Goal: Information Seeking & Learning: Learn about a topic

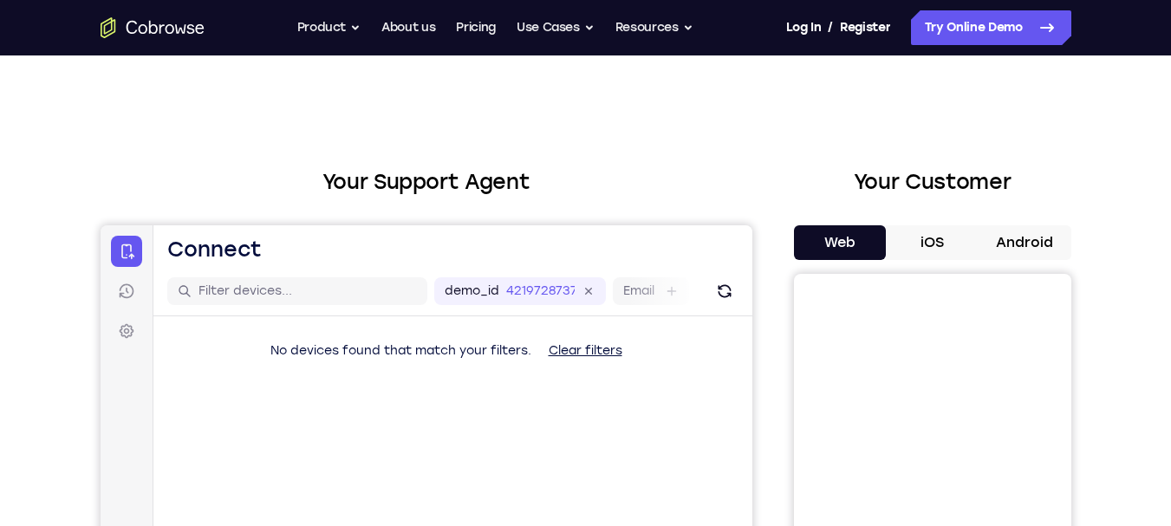
click at [953, 256] on button "iOS" at bounding box center [932, 242] width 93 height 35
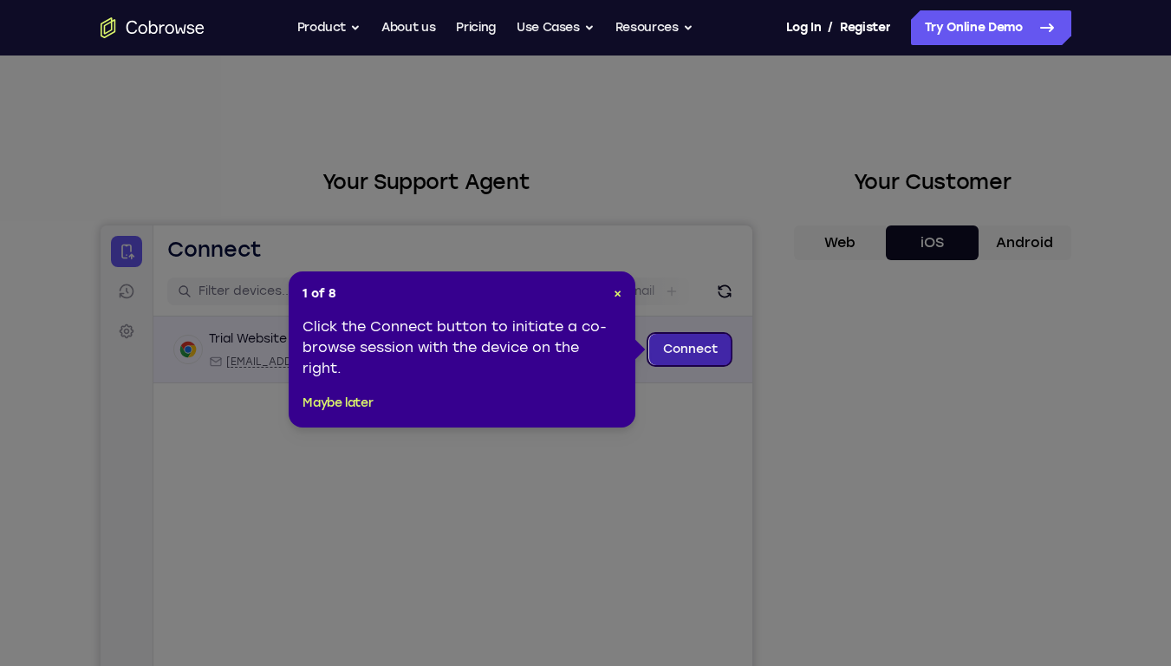
click at [711, 342] on link "Connect" at bounding box center [689, 349] width 82 height 31
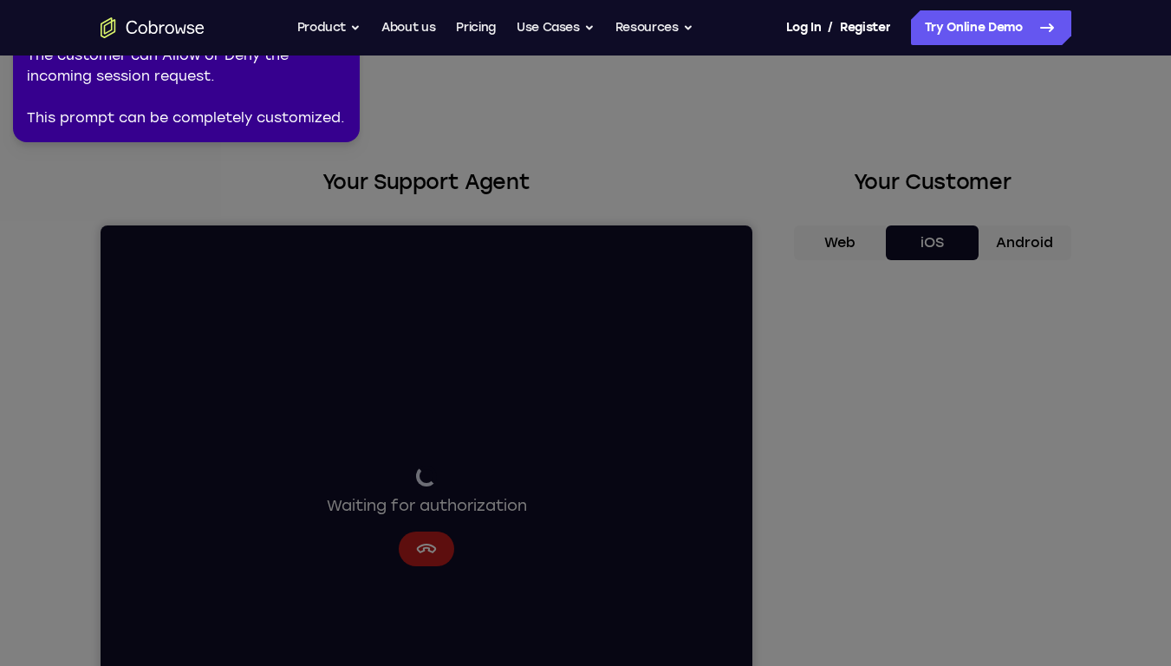
click at [813, 190] on icon at bounding box center [588, 329] width 1191 height 673
click at [315, 132] on div "2 of 8 × The customer can Allow or Deny the incoming session request. This prom…" at bounding box center [186, 71] width 347 height 142
click at [321, 130] on div "2 of 8 × The customer can Allow or Deny the incoming session request. This prom…" at bounding box center [186, 71] width 347 height 142
click at [710, 386] on icon at bounding box center [588, 329] width 1191 height 673
click at [794, 324] on icon at bounding box center [588, 329] width 1191 height 673
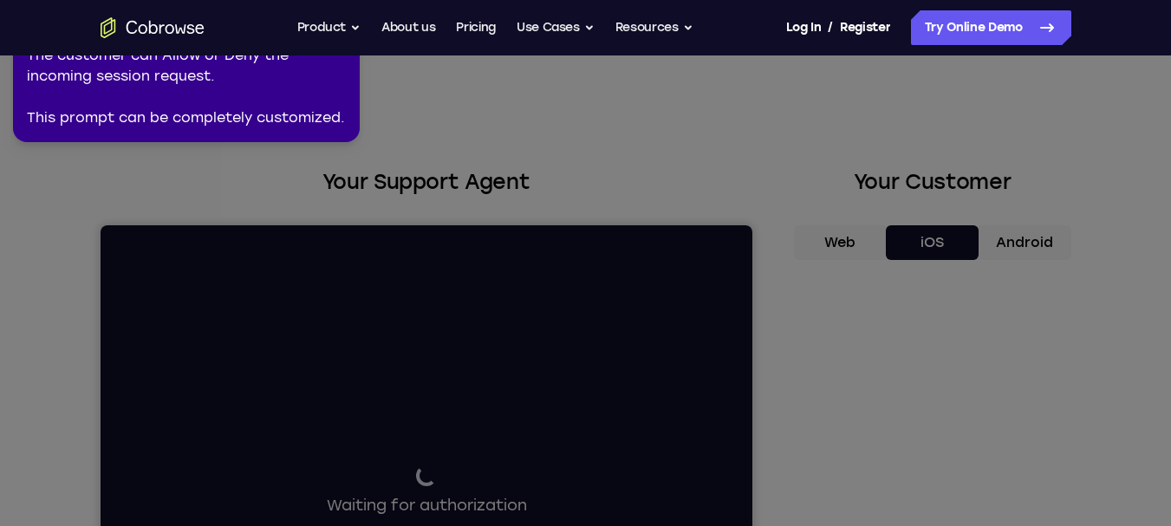
click at [583, 104] on icon at bounding box center [588, 259] width 1191 height 533
click at [167, 44] on div "Go back Powerful, Flexible and Trustworthy. Avoid all extra friction for both A…" at bounding box center [585, 27] width 1109 height 35
click at [155, 36] on icon "Go to the home page" at bounding box center [153, 27] width 104 height 21
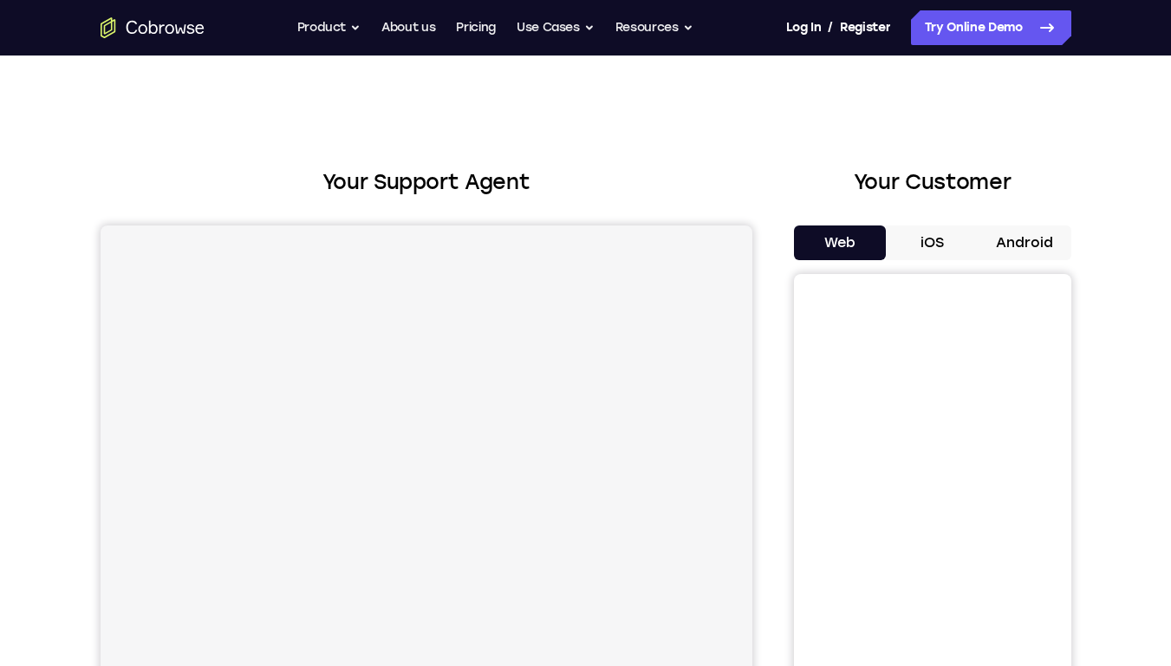
click at [1023, 250] on button "Android" at bounding box center [1024, 242] width 93 height 35
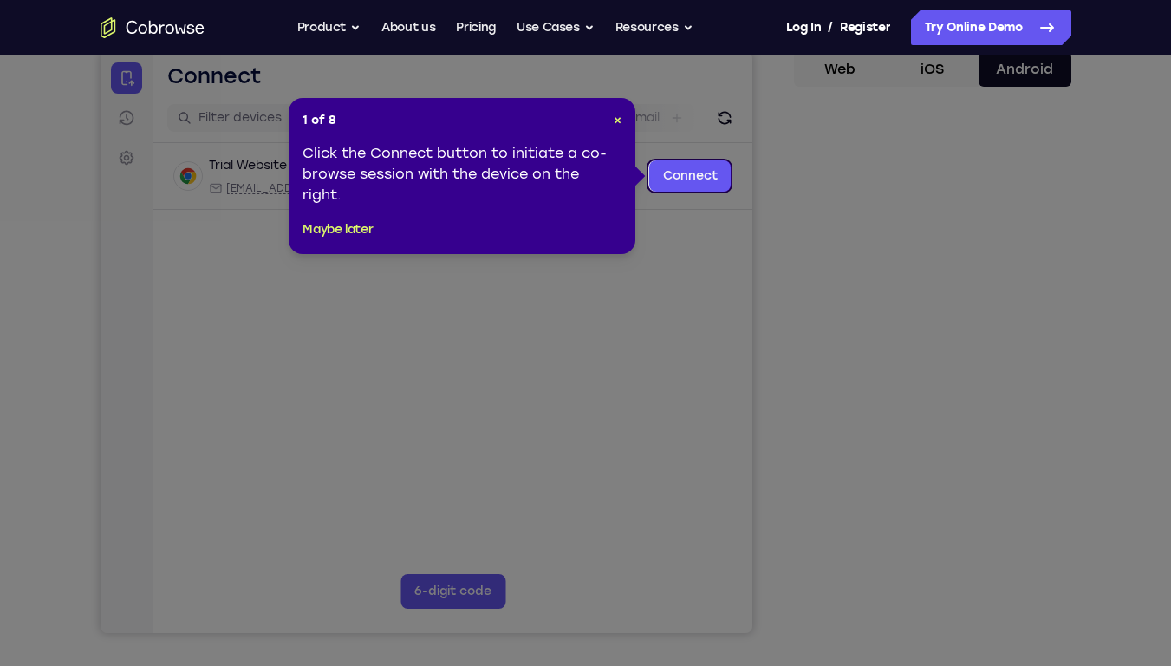
click at [622, 119] on div "1 of 8 × Click the Connect button to initiate a co-browse session with the devi…" at bounding box center [462, 176] width 347 height 156
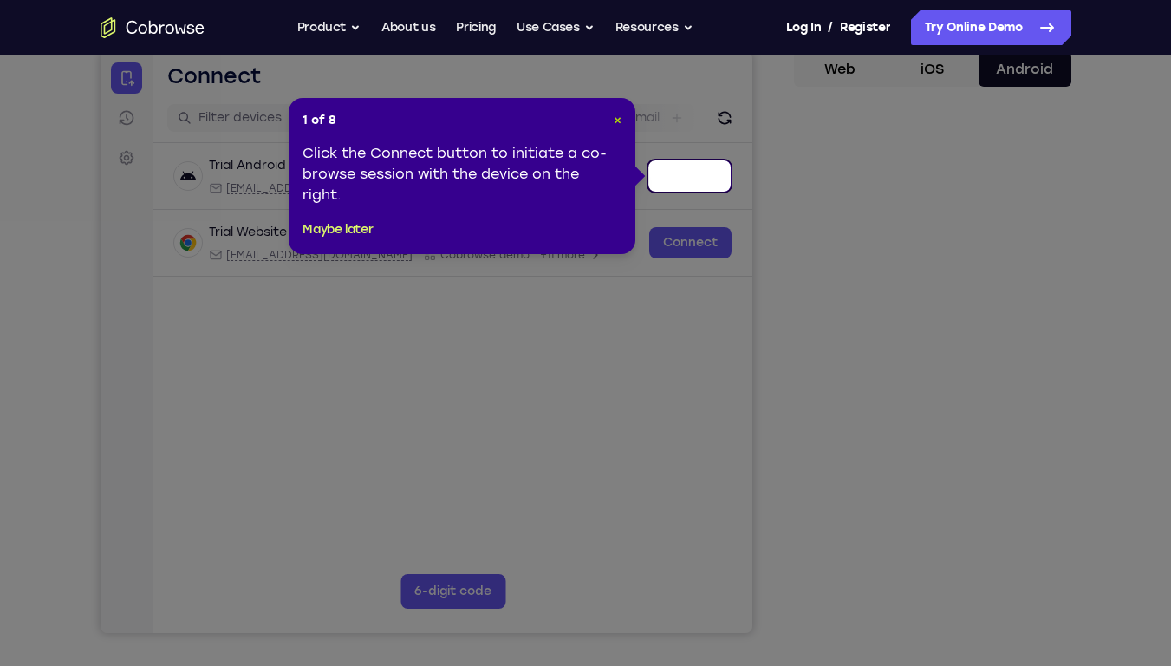
click at [618, 119] on span "×" at bounding box center [618, 120] width 8 height 15
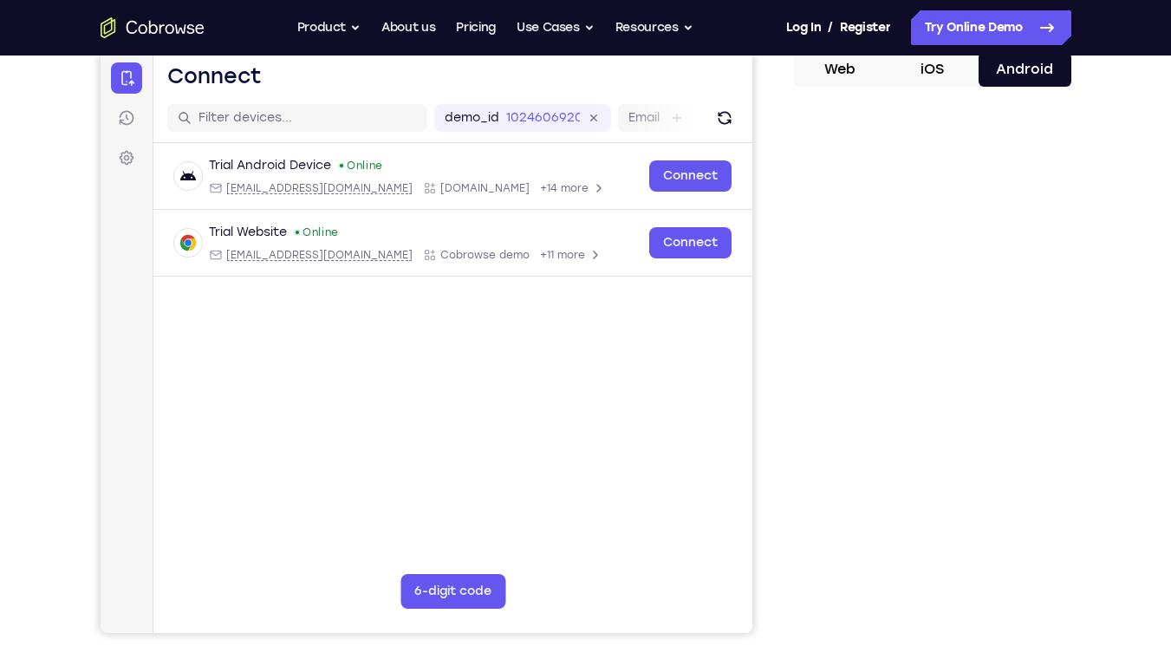
click at [1159, 353] on div "Your Support Agent Your Customer Web iOS Android Next Steps We’d be happy to gi…" at bounding box center [585, 453] width 1171 height 1143
click at [1118, 379] on div "Your Support Agent Your Customer Web iOS Android Next Steps We’d be happy to gi…" at bounding box center [585, 453] width 1109 height 1143
click at [1123, 372] on div "Your Support Agent Your Customer Web iOS Android Next Steps We’d be happy to gi…" at bounding box center [585, 453] width 1109 height 1143
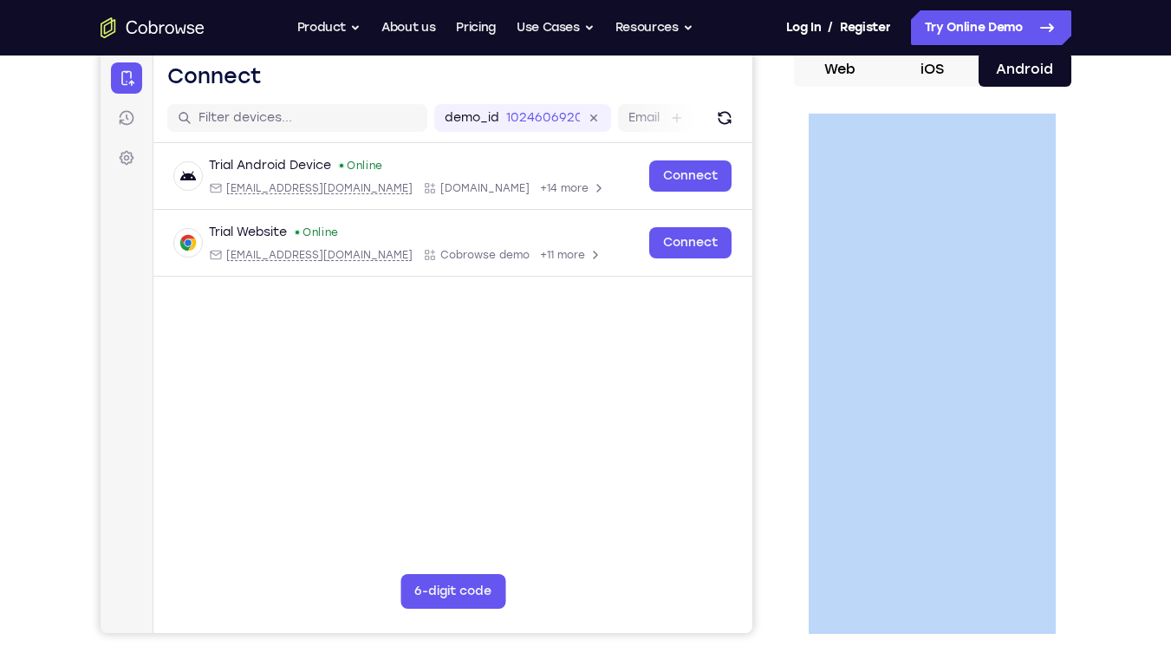
click at [1123, 372] on div "Your Support Agent Your Customer Web iOS Android Next Steps We’d be happy to gi…" at bounding box center [585, 453] width 1109 height 1143
drag, startPoint x: 1121, startPoint y: 361, endPoint x: 1106, endPoint y: 349, distance: 18.5
click at [1119, 361] on div "Your Support Agent Your Customer Web iOS Android Next Steps We’d be happy to gi…" at bounding box center [585, 453] width 1109 height 1143
click at [1105, 525] on div "Your Support Agent Your Customer Web iOS Android Next Steps We’d be happy to gi…" at bounding box center [585, 453] width 1109 height 1143
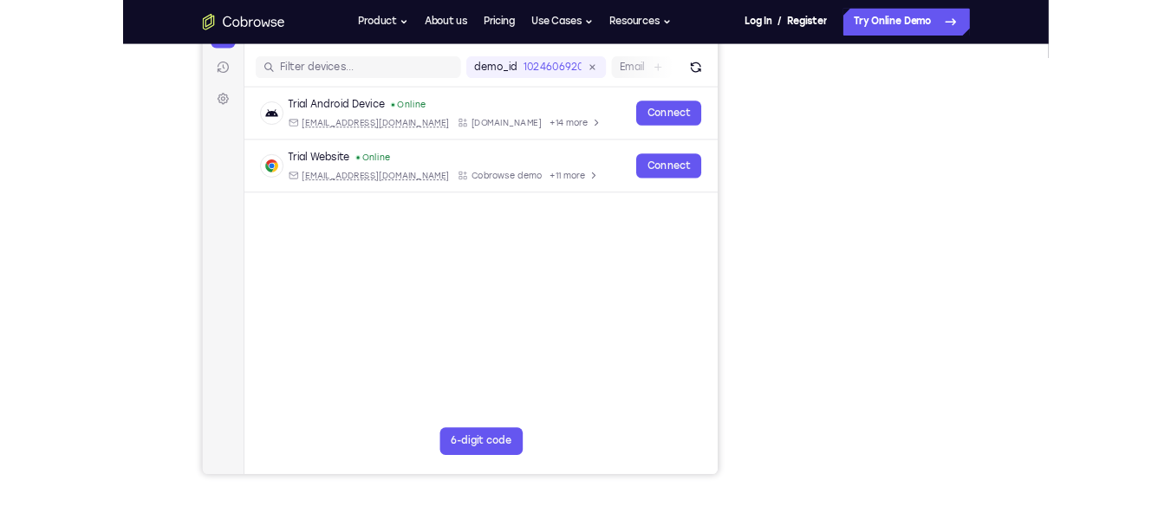
scroll to position [193, 0]
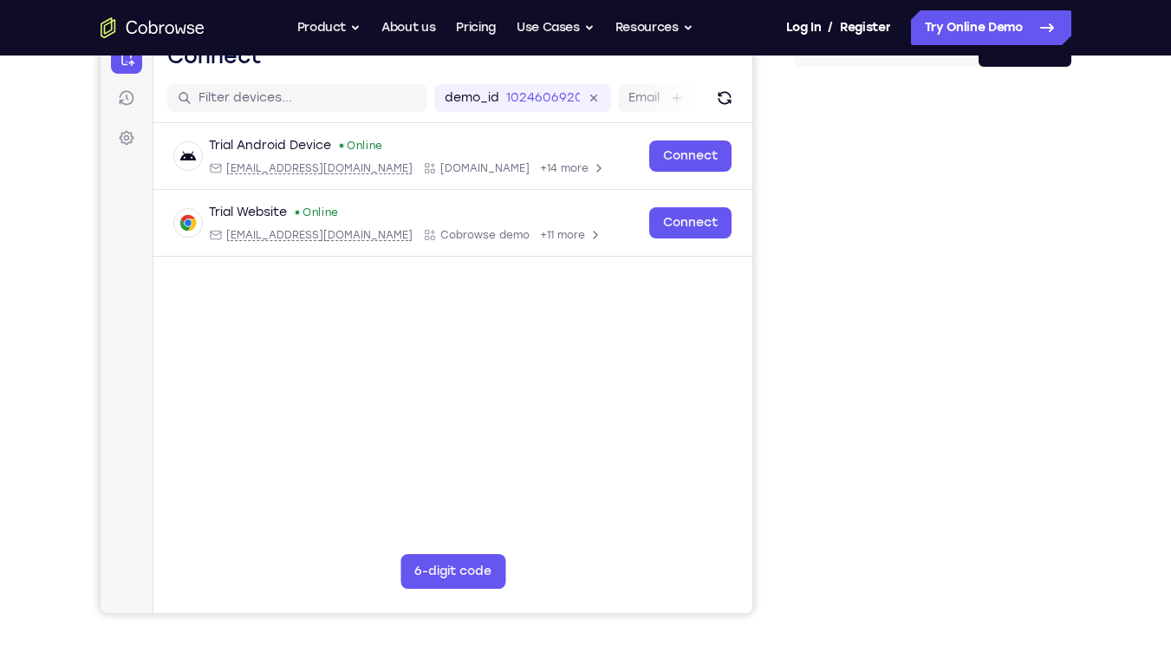
click at [1090, 262] on div "Your Support Agent Your Customer Web iOS Android Next Steps We’d be happy to gi…" at bounding box center [585, 433] width 1109 height 1143
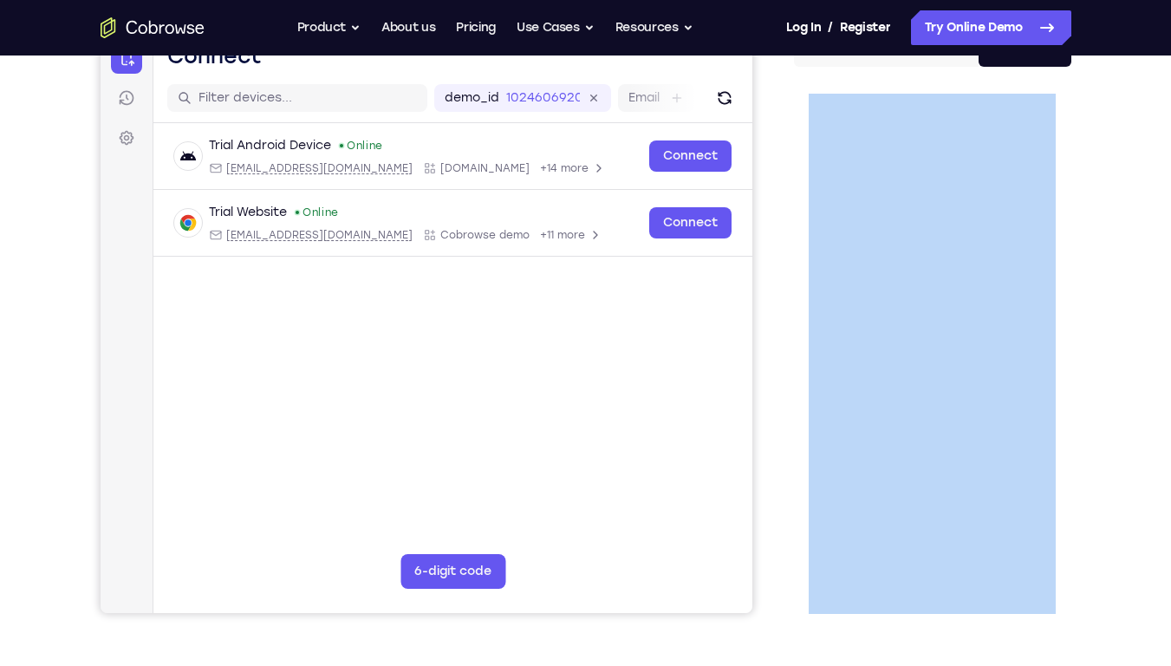
click at [1090, 262] on div "Your Support Agent Your Customer Web iOS Android Next Steps We’d be happy to gi…" at bounding box center [585, 433] width 1109 height 1143
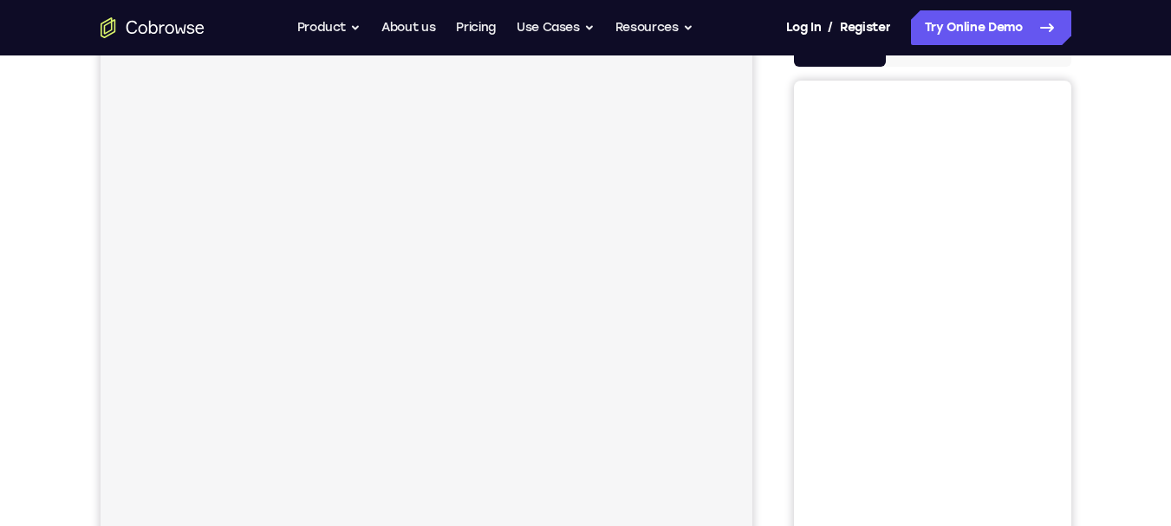
scroll to position [20, 0]
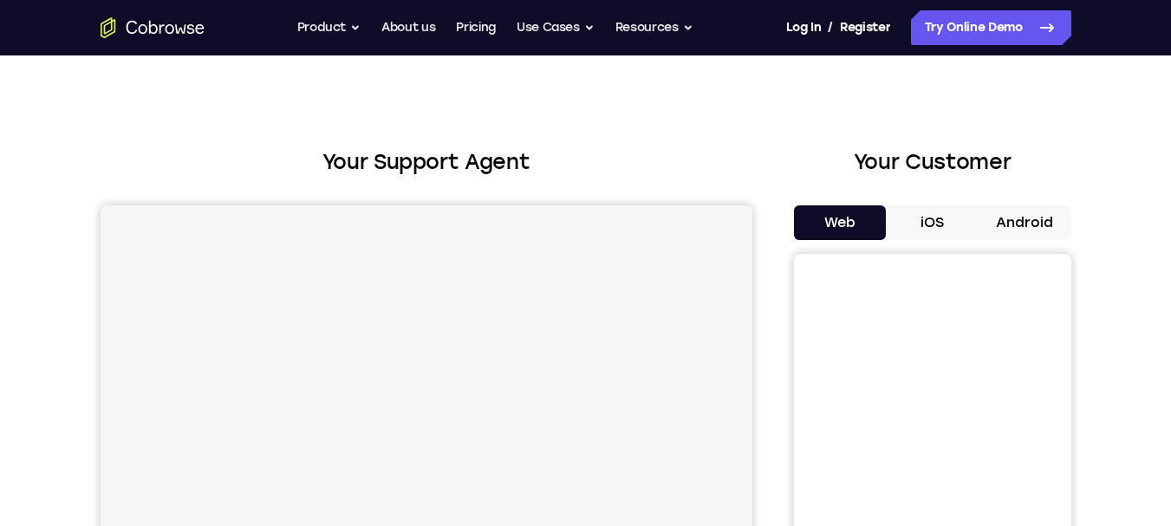
click at [1023, 232] on button "Android" at bounding box center [1024, 222] width 93 height 35
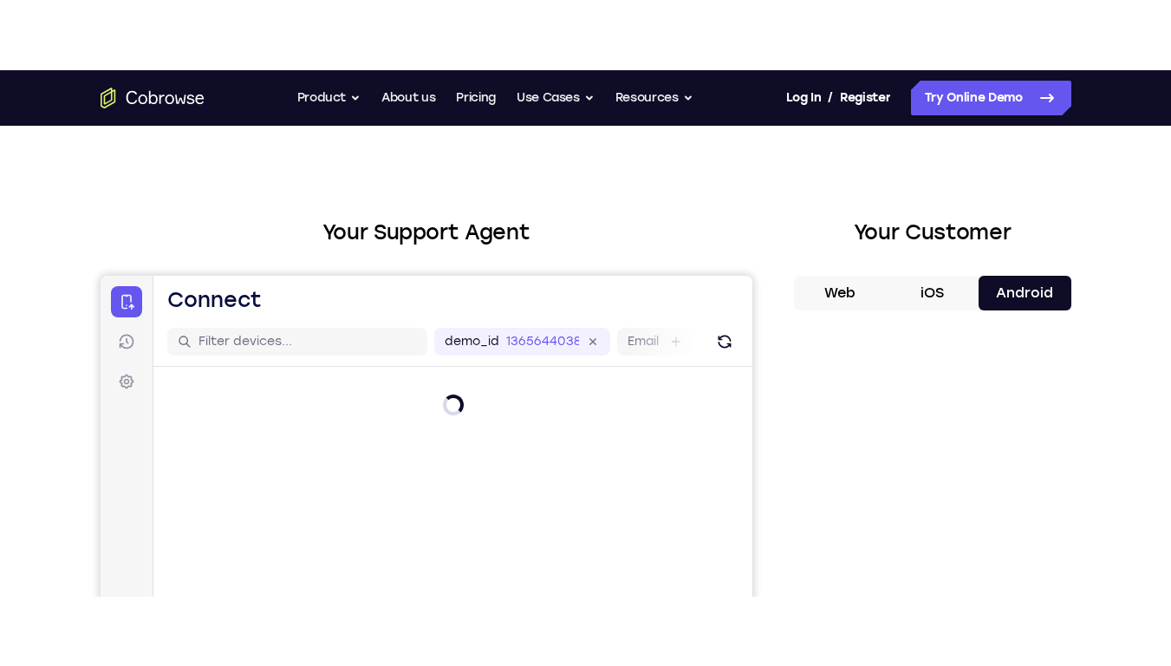
scroll to position [0, 0]
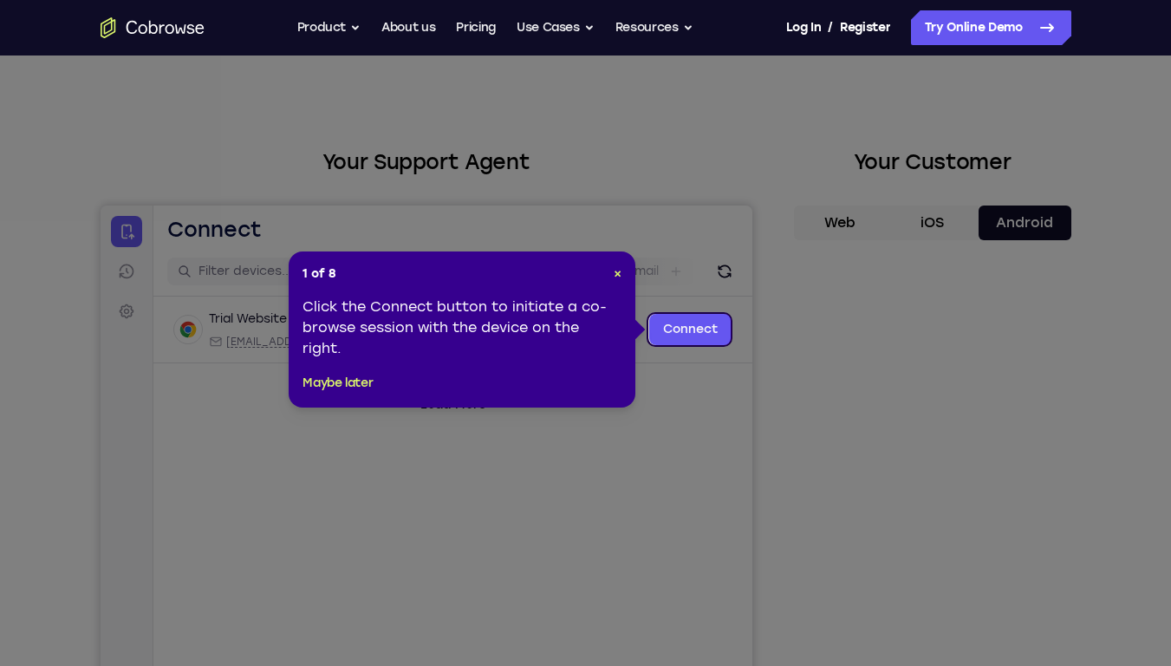
click at [939, 514] on icon at bounding box center [592, 333] width 1184 height 666
click at [618, 272] on span "×" at bounding box center [618, 273] width 8 height 15
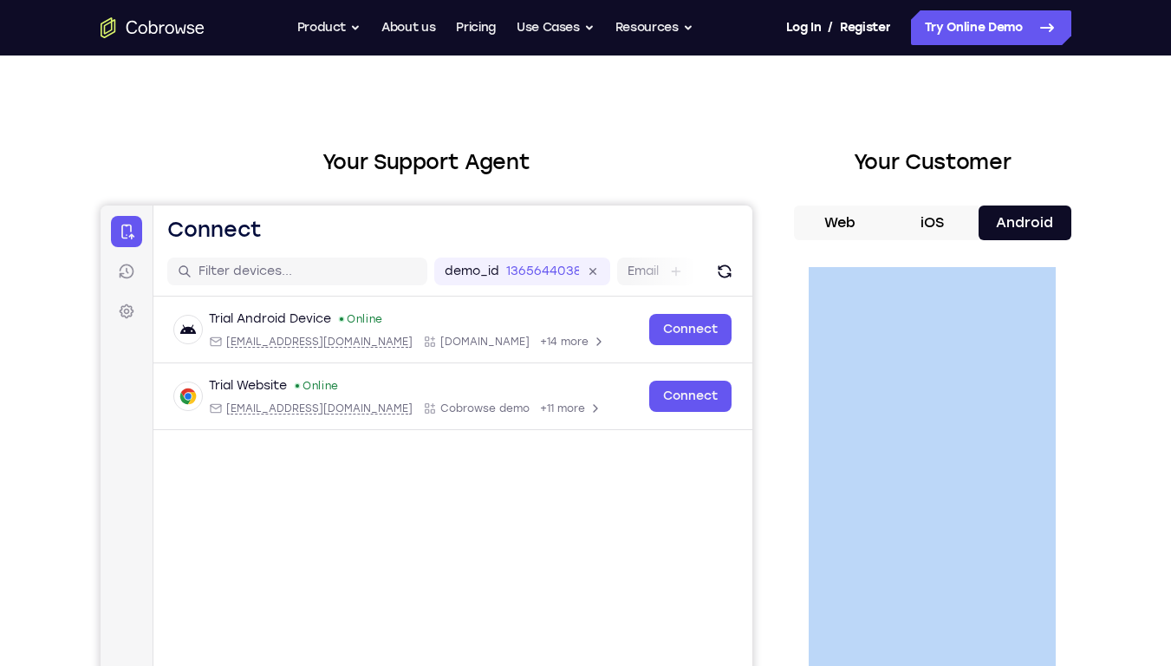
drag, startPoint x: 1073, startPoint y: 323, endPoint x: 802, endPoint y: 328, distance: 270.4
click at [802, 328] on div "Your Support Agent Your Customer Web iOS Android Next Steps We’d be happy to gi…" at bounding box center [585, 607] width 1109 height 1143
click at [1083, 324] on div "Your Support Agent Your Customer Web iOS Android Next Steps We’d be happy to gi…" at bounding box center [585, 607] width 1109 height 1143
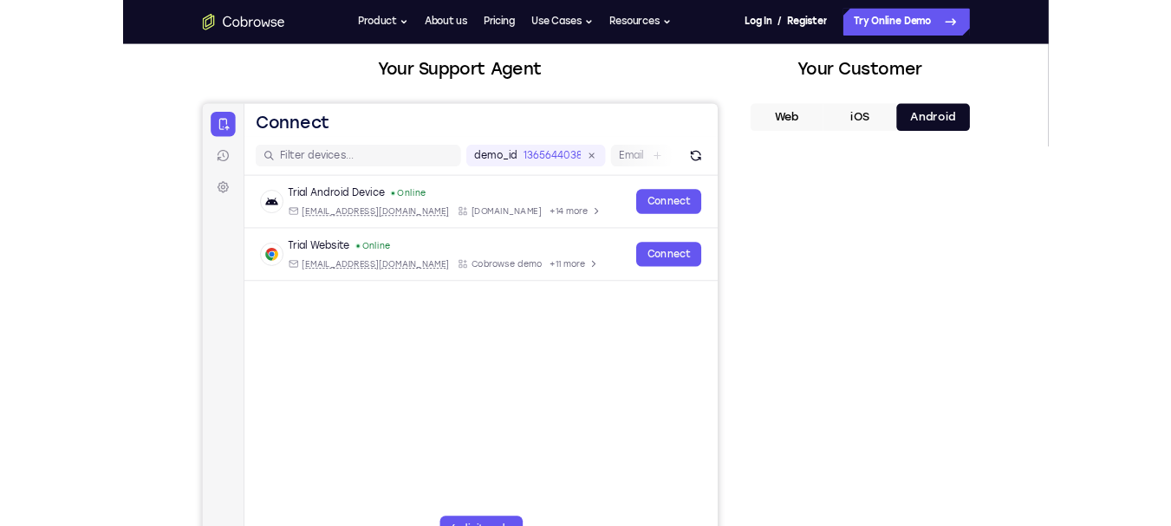
scroll to position [192, 0]
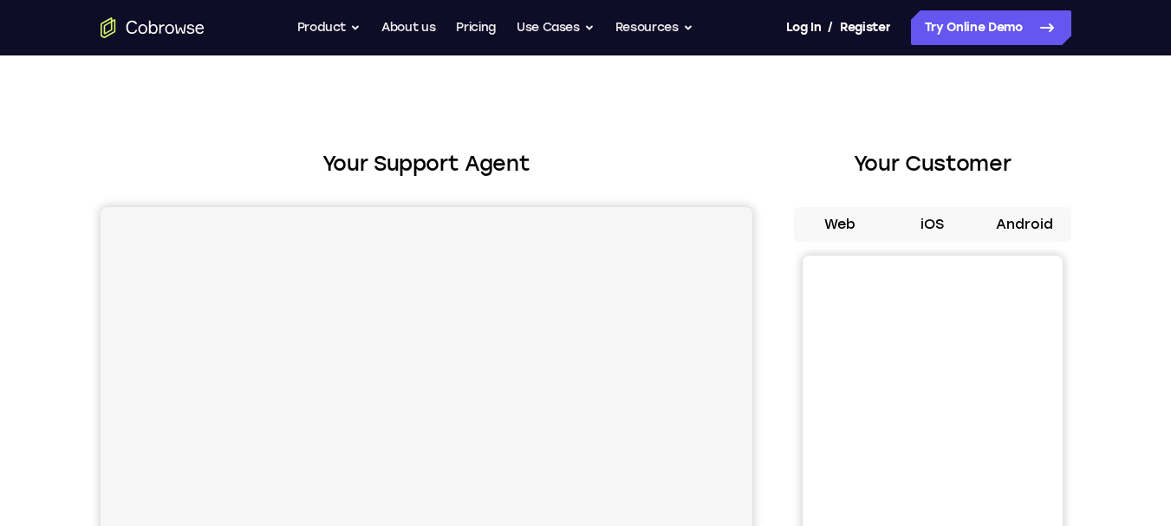
click at [1025, 211] on button "Android" at bounding box center [1024, 224] width 93 height 35
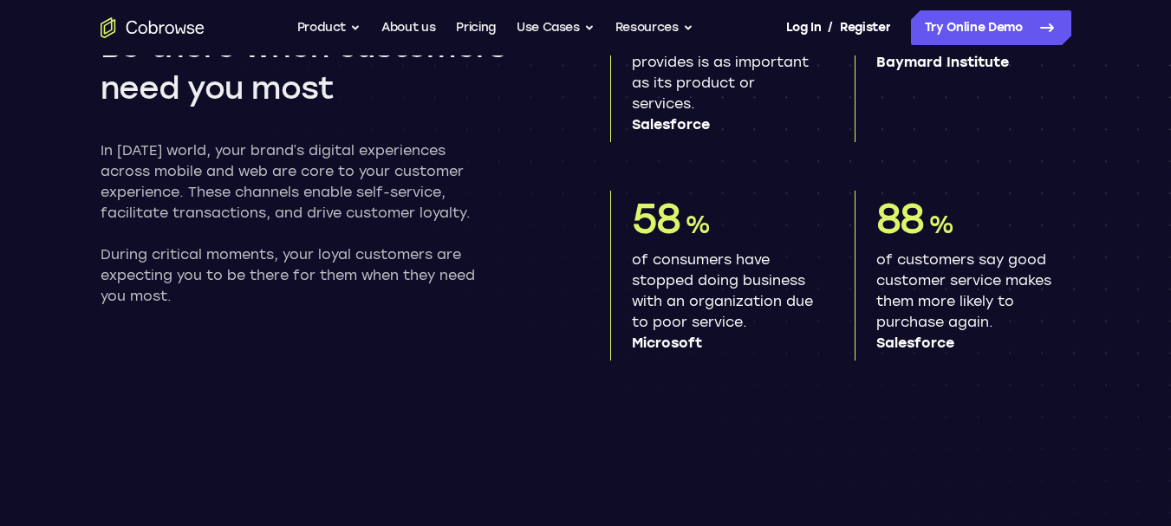
scroll to position [1300, 0]
